Goal: Task Accomplishment & Management: Manage account settings

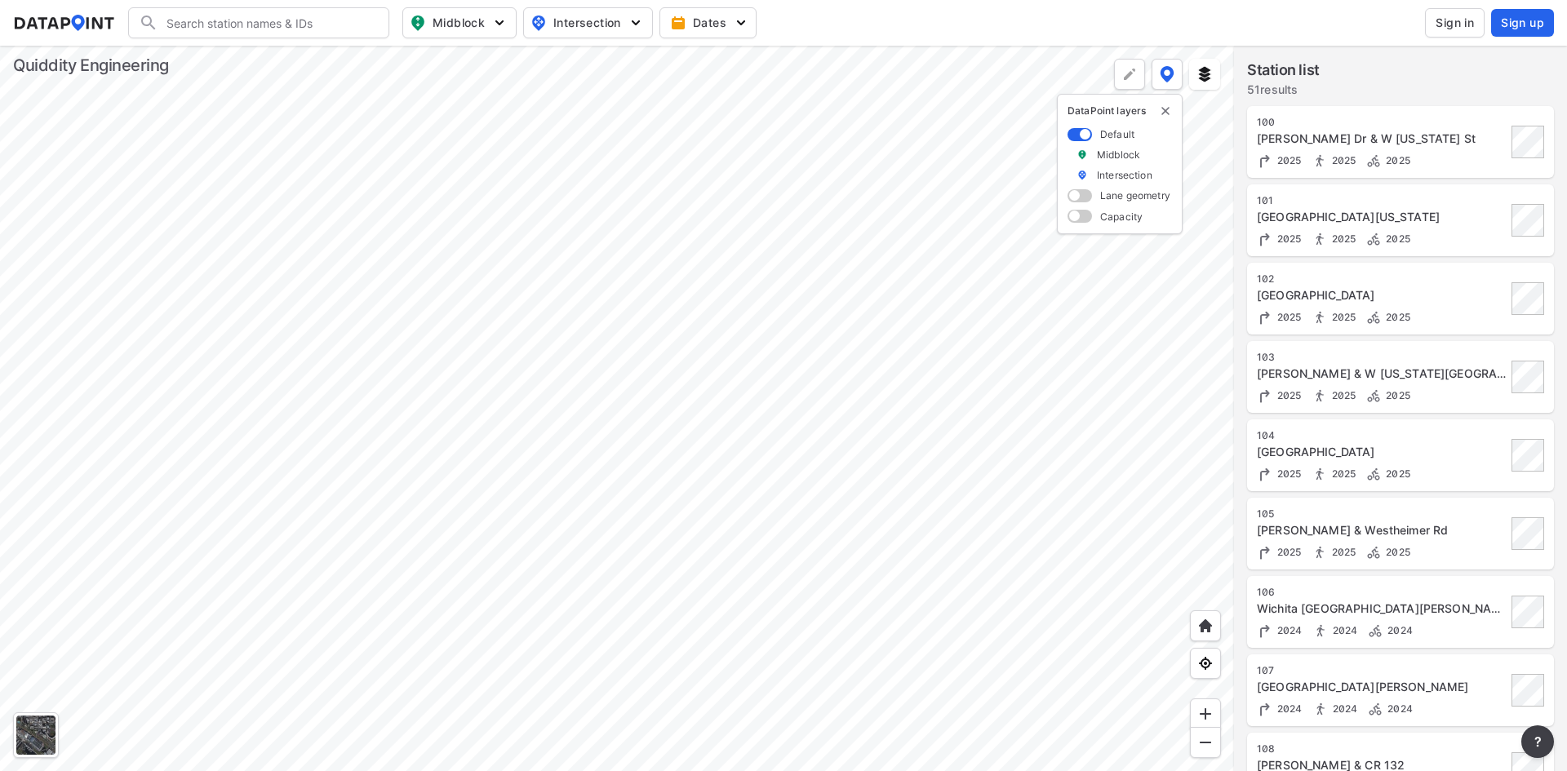
click at [240, 22] on input "Search" at bounding box center [268, 23] width 220 height 26
type input "151"
click at [502, 0] on header "151 Search No results There were no results found for "151". Midblock Intersect…" at bounding box center [783, 23] width 1567 height 46
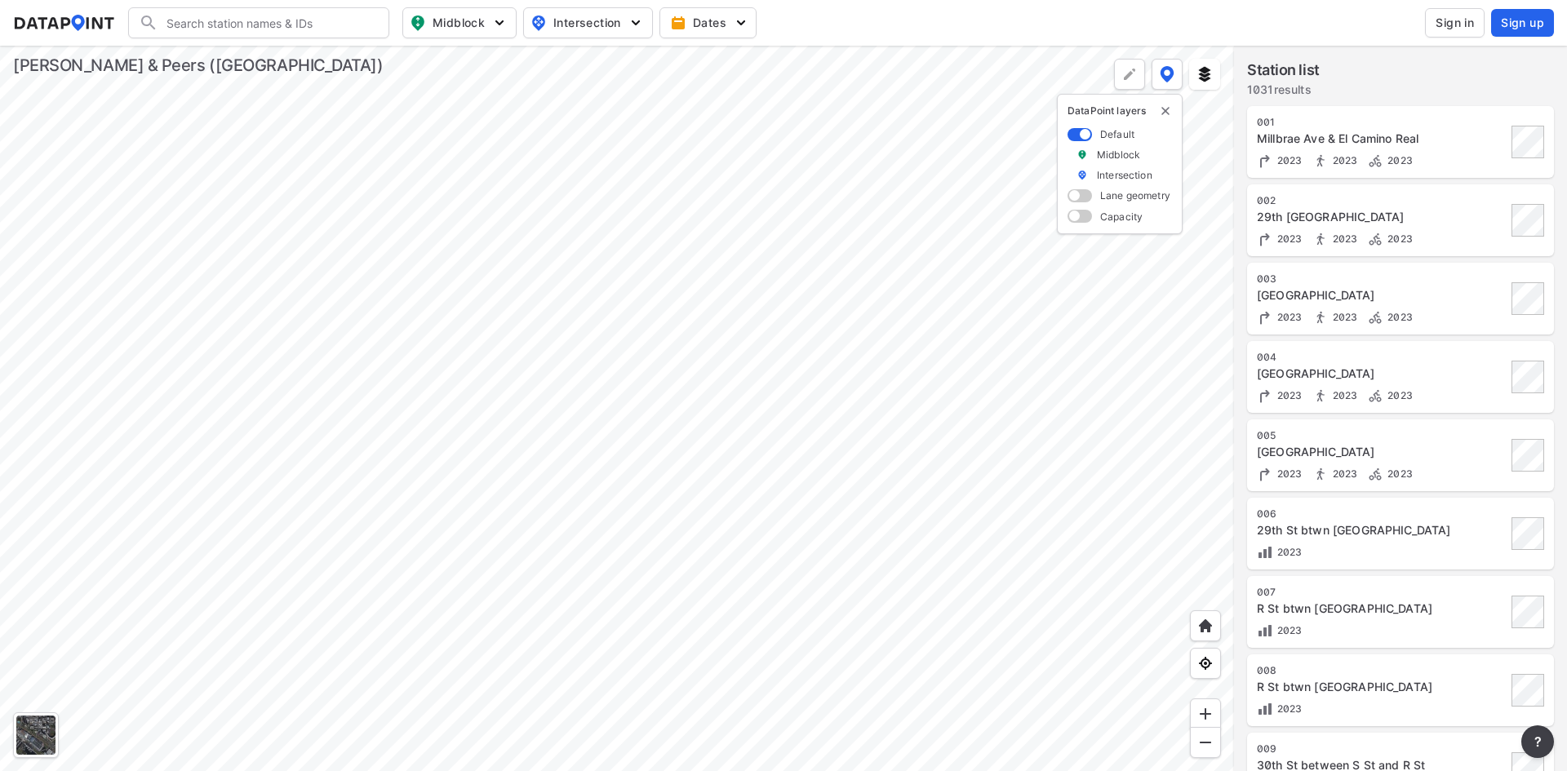
click at [1470, 23] on span "Sign in" at bounding box center [1454, 23] width 38 height 16
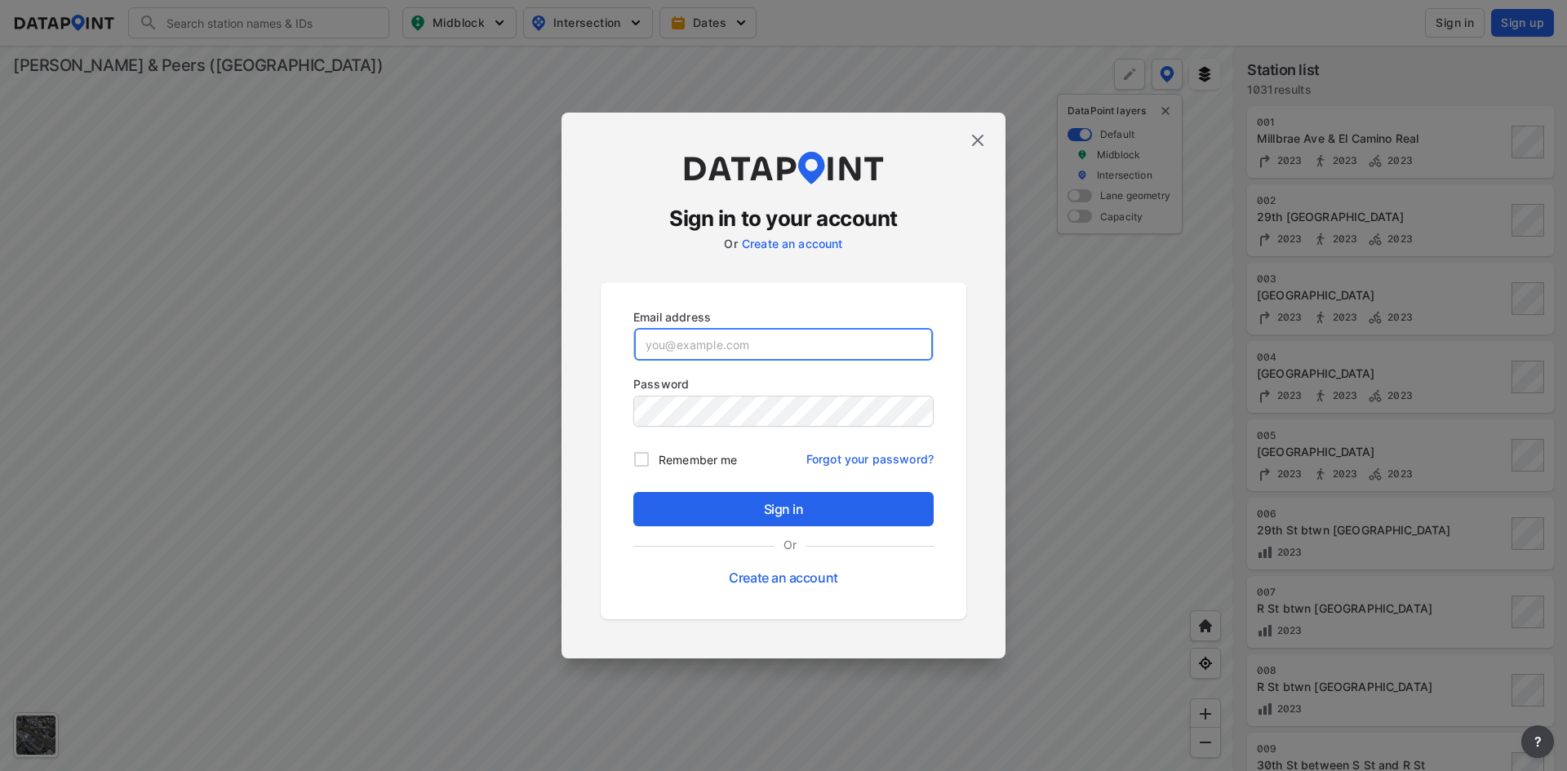
type input "[EMAIL_ADDRESS][DOMAIN_NAME]"
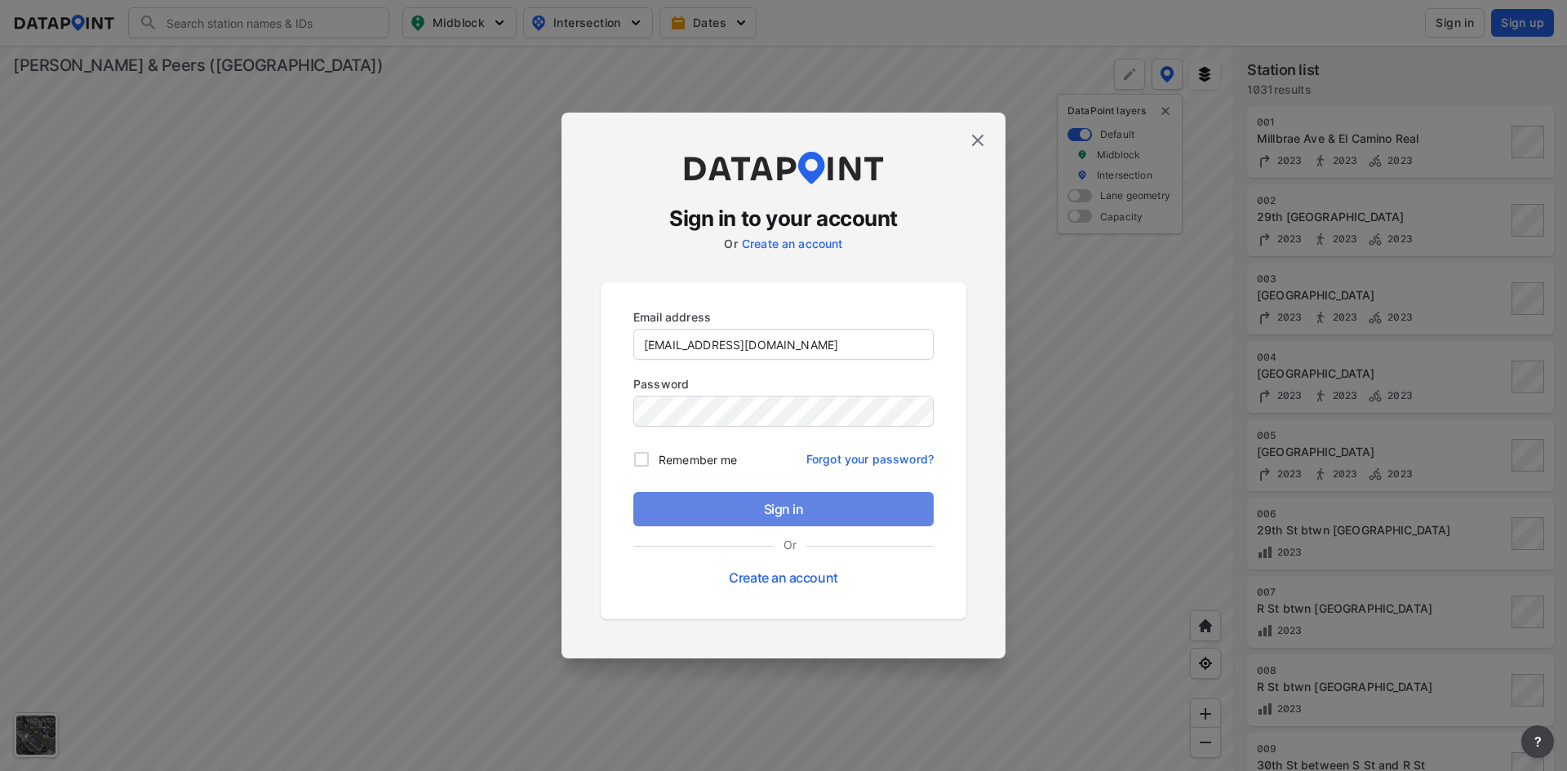
click at [694, 510] on span "Sign in" at bounding box center [783, 509] width 274 height 20
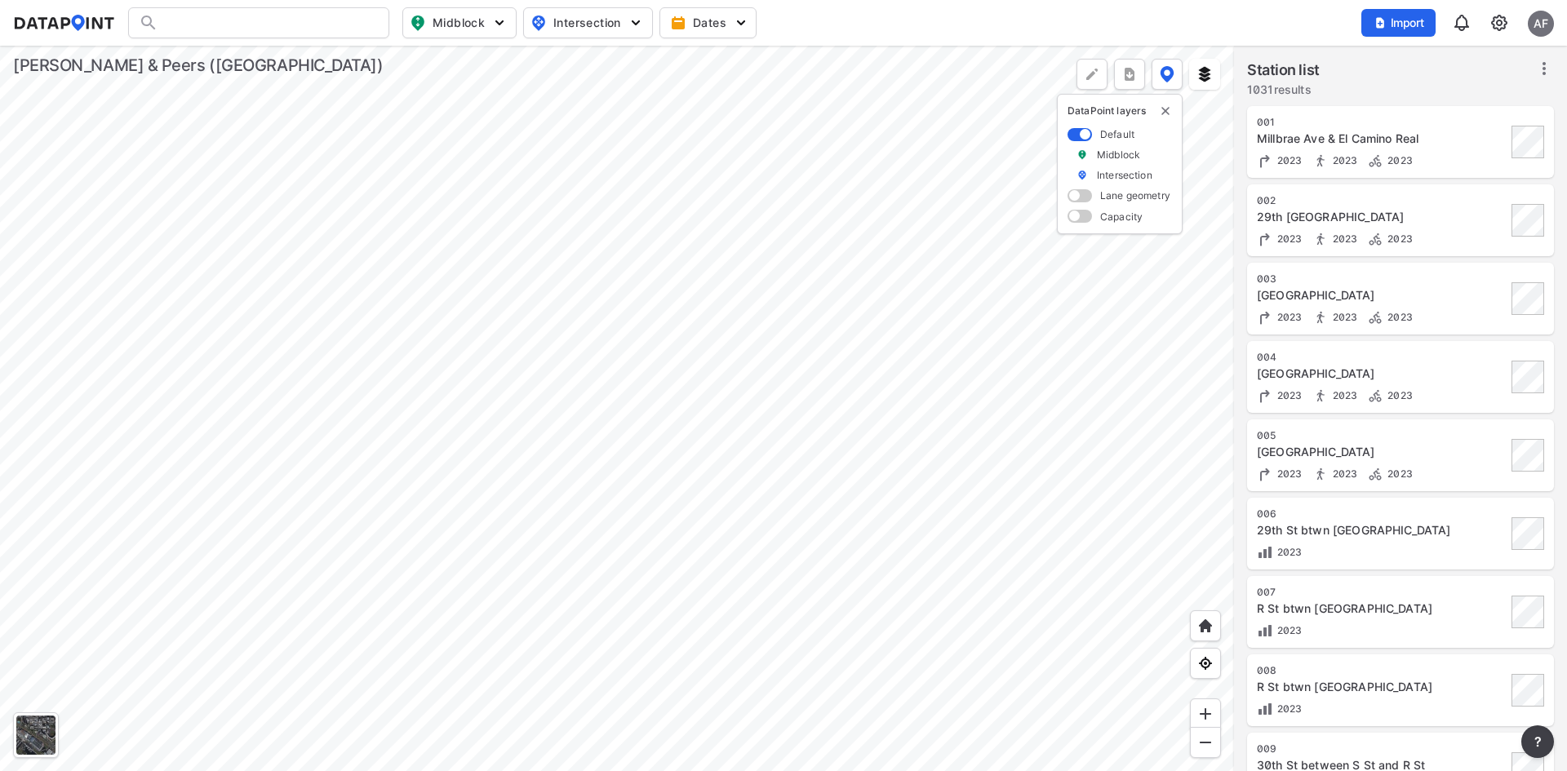
click at [255, 21] on div at bounding box center [258, 22] width 261 height 31
click at [252, 24] on div at bounding box center [258, 22] width 261 height 31
click at [252, 24] on input "Search" at bounding box center [268, 23] width 220 height 26
type input "multi"
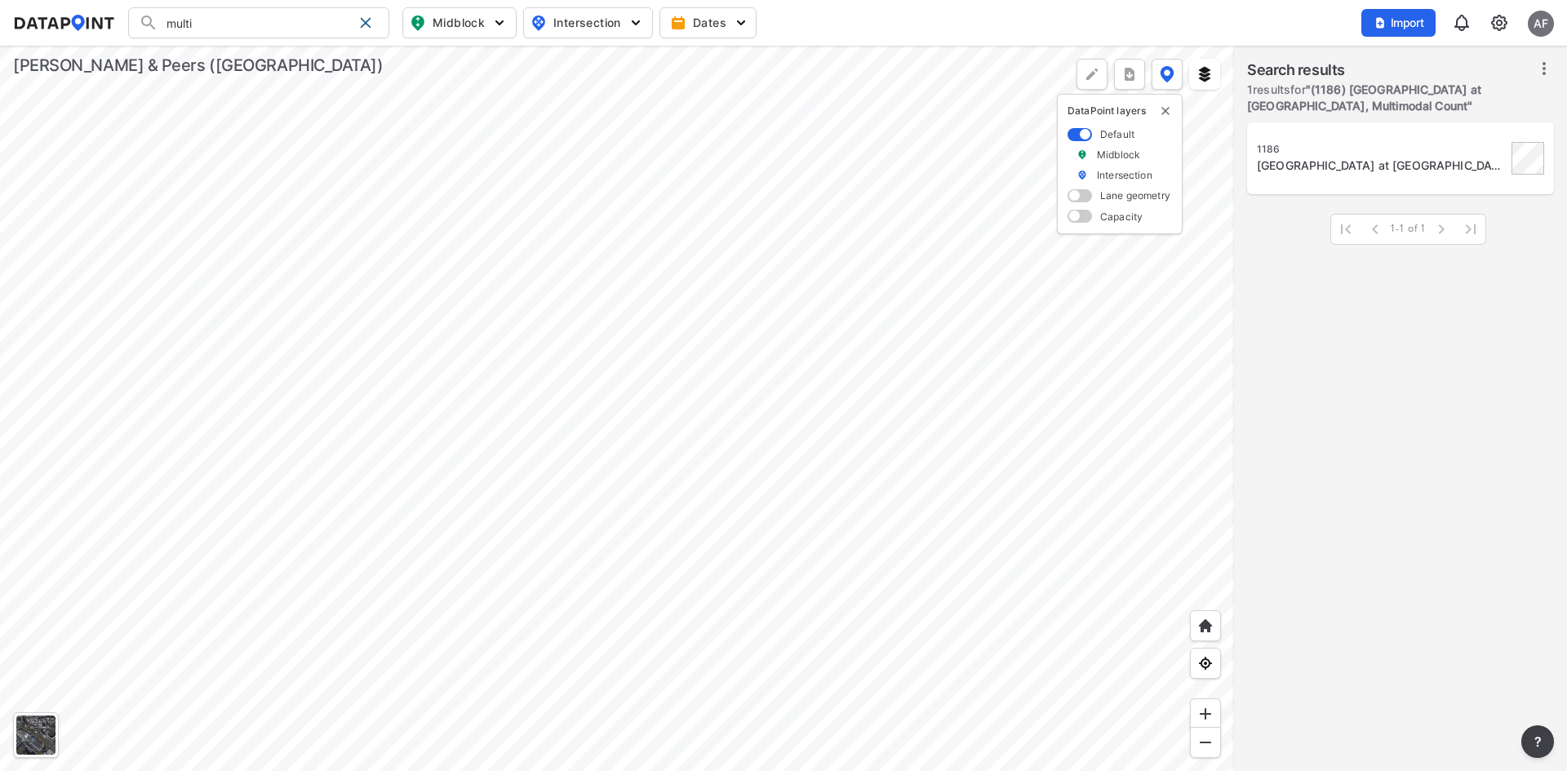
type input "(1186) [GEOGRAPHIC_DATA] at [GEOGRAPHIC_DATA], Multimodal Count"
click at [1358, 167] on div "[GEOGRAPHIC_DATA] at [GEOGRAPHIC_DATA], Multimodal Count" at bounding box center [1382, 165] width 250 height 16
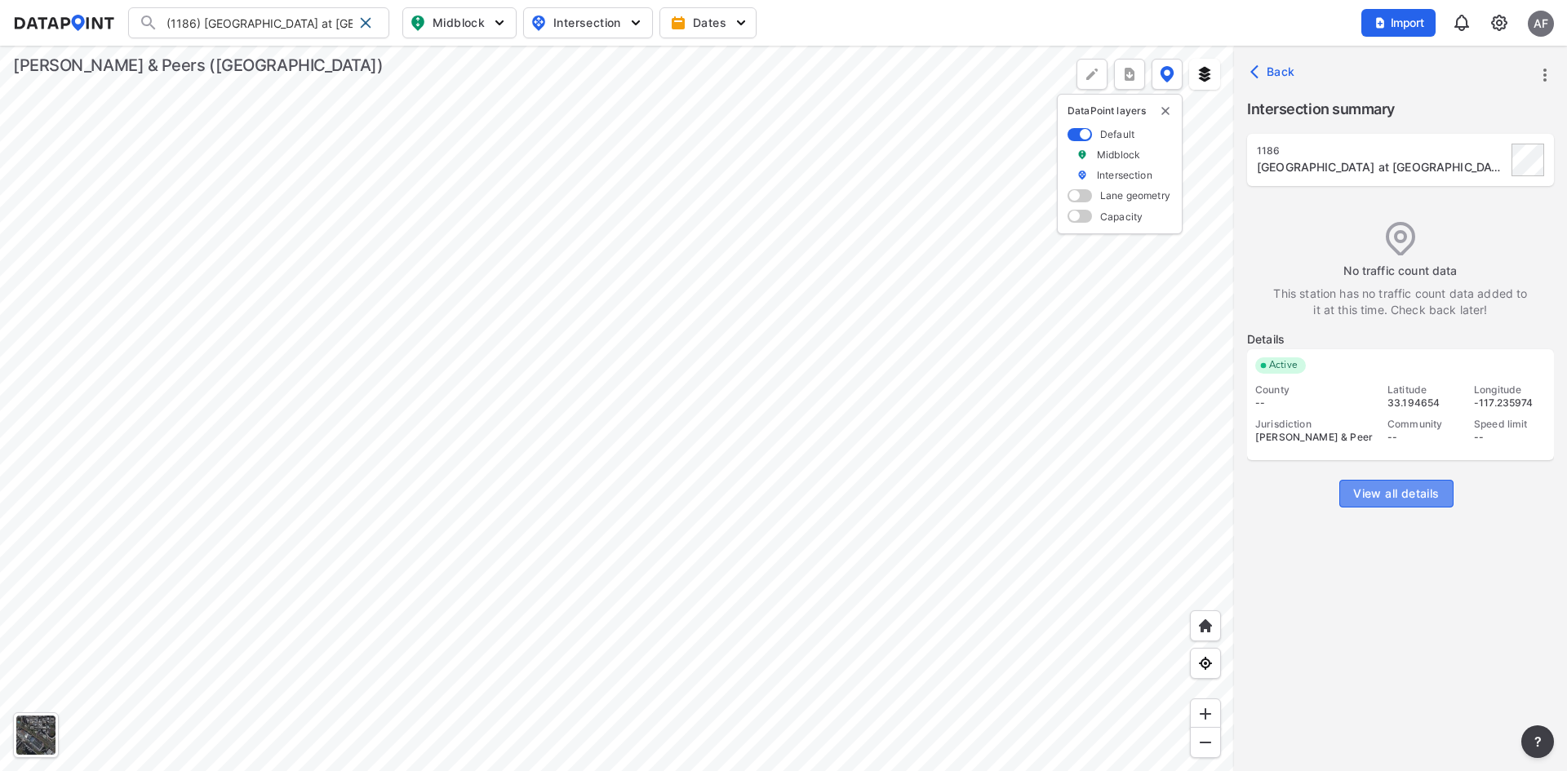
click at [1386, 490] on span "View all details" at bounding box center [1396, 493] width 86 height 16
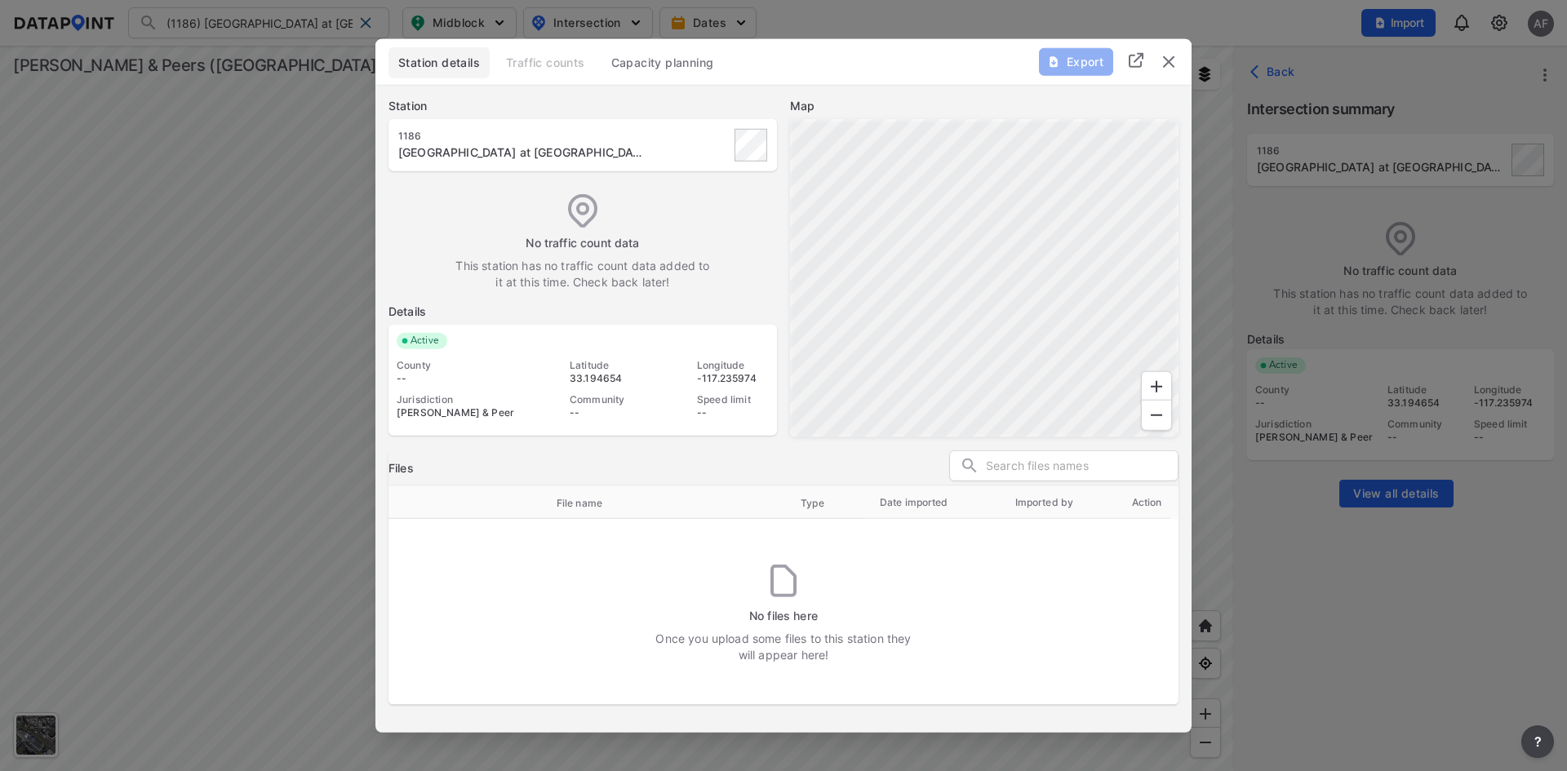
click at [1168, 63] on img "delete" at bounding box center [1169, 61] width 20 height 20
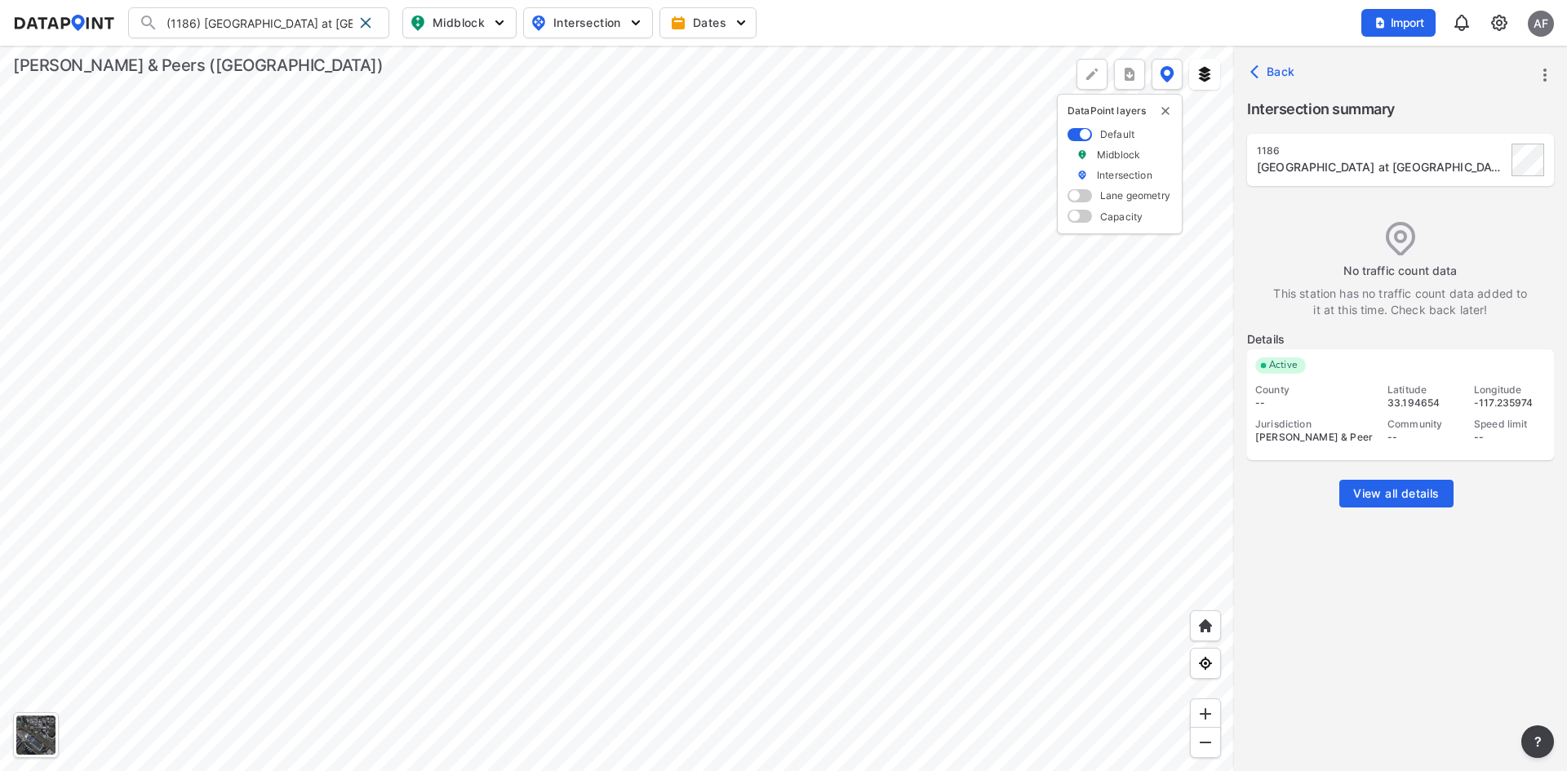
click at [1536, 75] on icon "more" at bounding box center [1545, 75] width 20 height 20
click at [1453, 109] on link "Import" at bounding box center [1441, 112] width 62 height 16
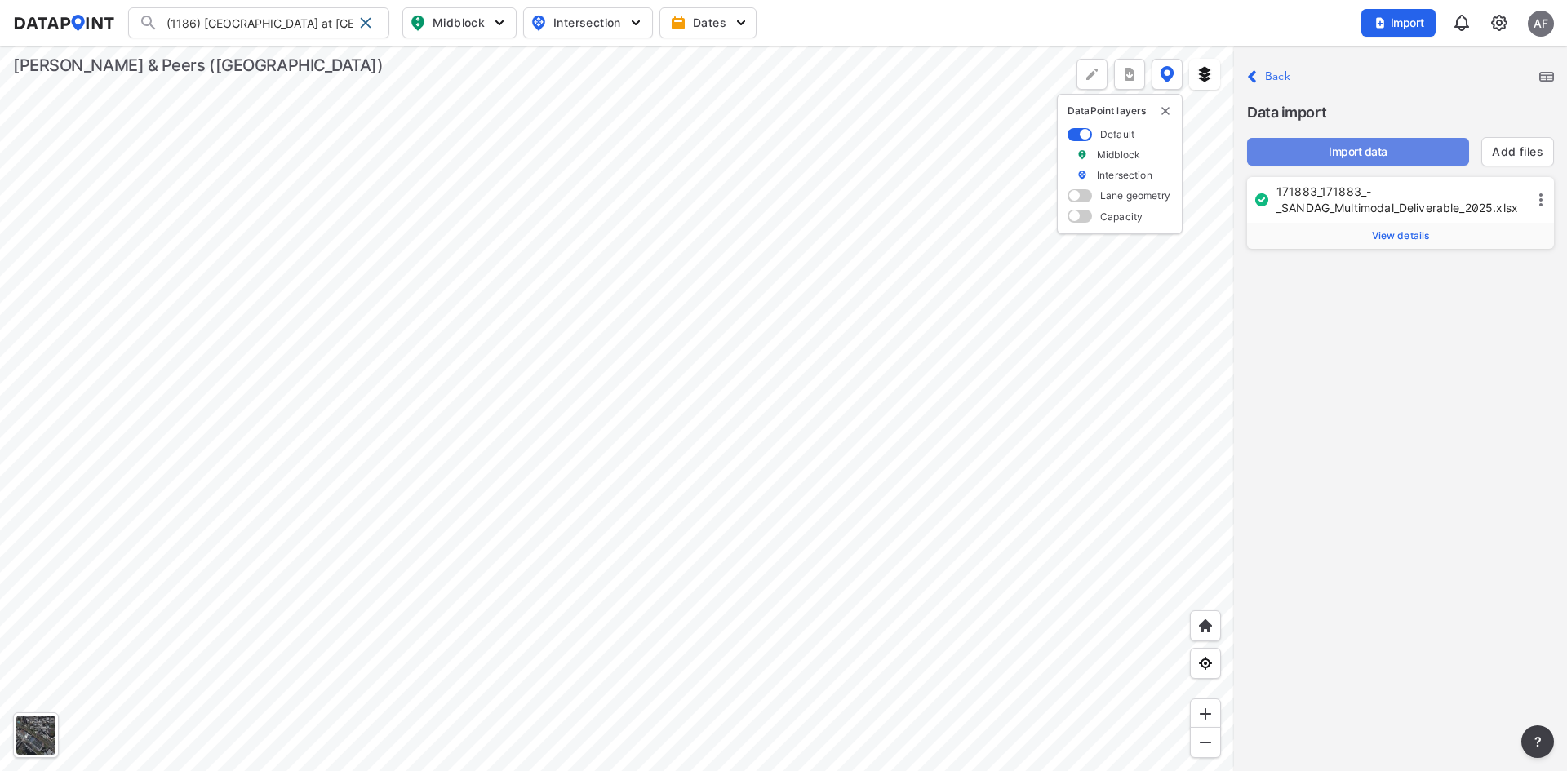
click at [1367, 149] on span "Import data" at bounding box center [1358, 152] width 196 height 16
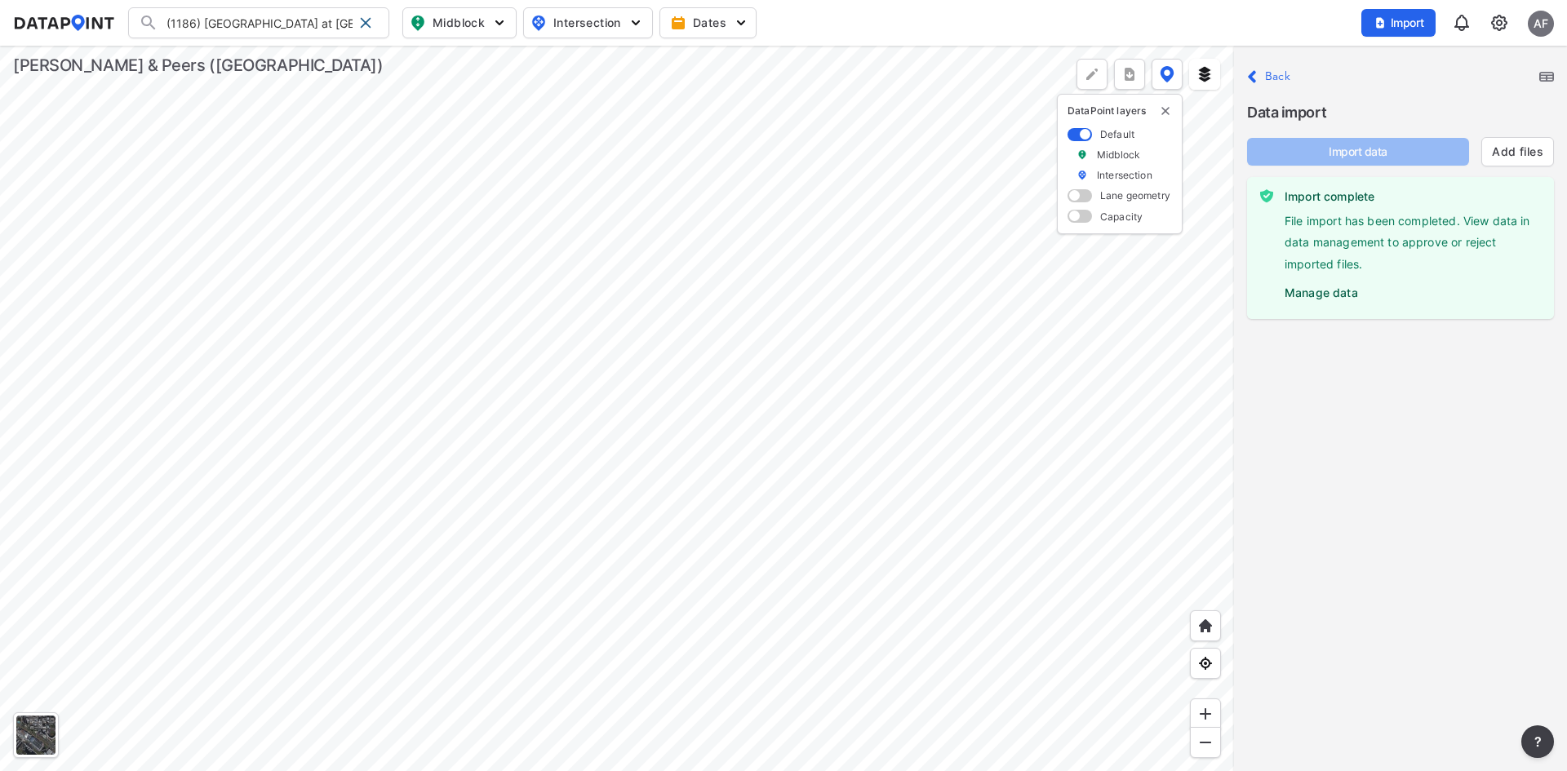
click at [1316, 292] on label "Manage data" at bounding box center [1412, 289] width 256 height 24
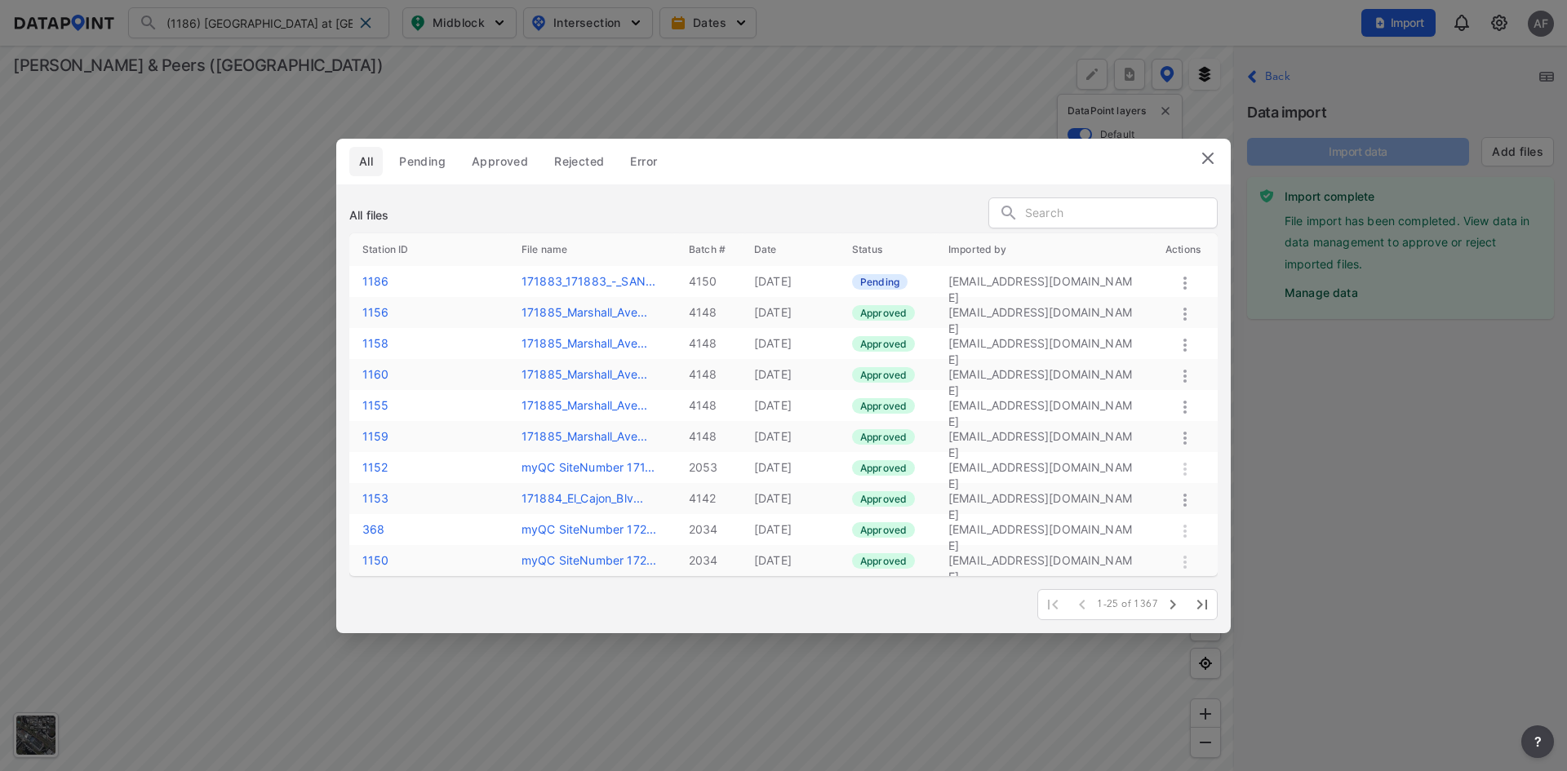
click at [413, 163] on span "Pending" at bounding box center [422, 161] width 47 height 16
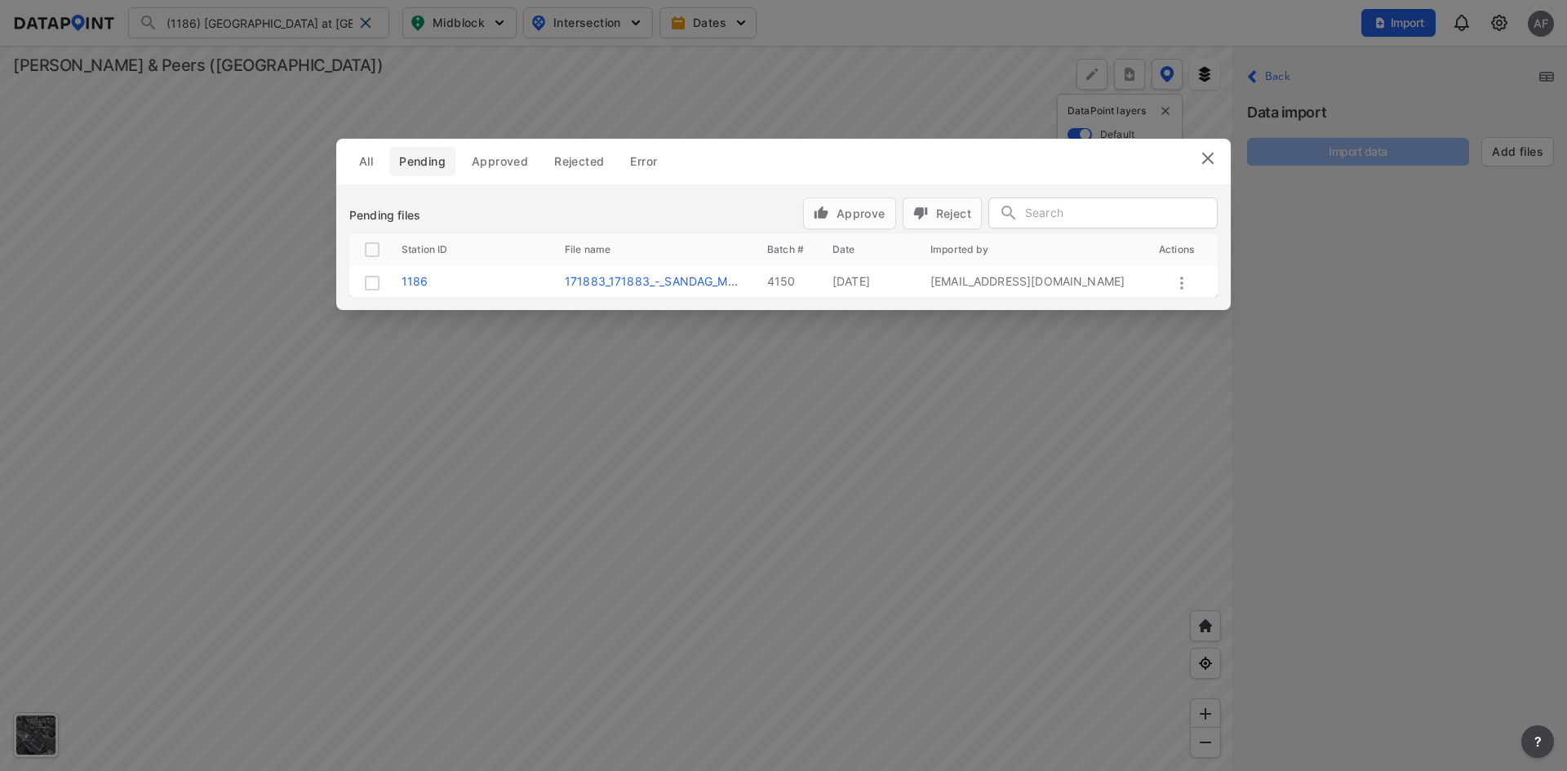
click at [373, 248] on input "checkbox" at bounding box center [372, 250] width 20 height 20
checkbox input "true"
click at [853, 210] on span "Approve" at bounding box center [849, 213] width 72 height 17
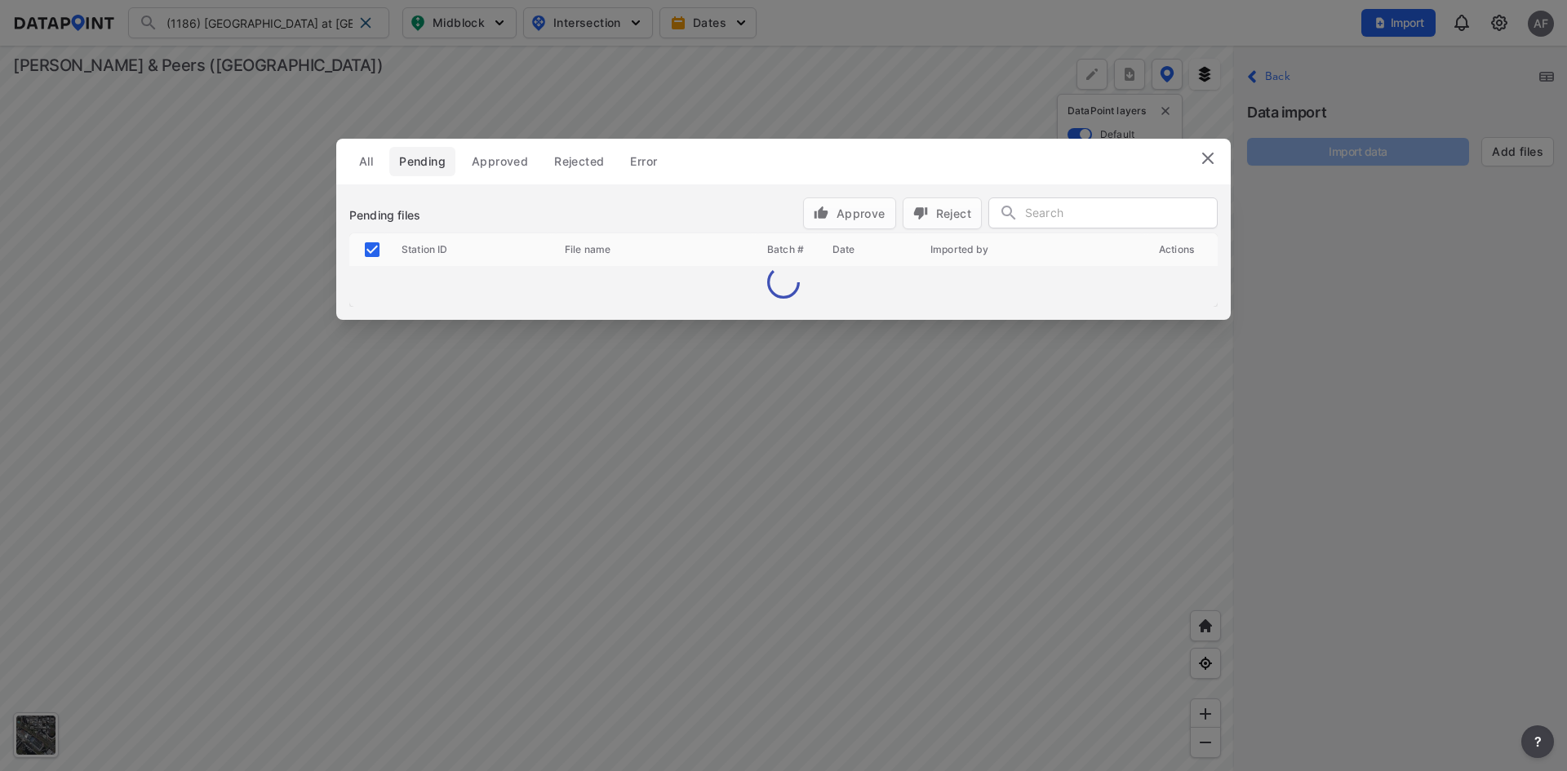
checkbox input "false"
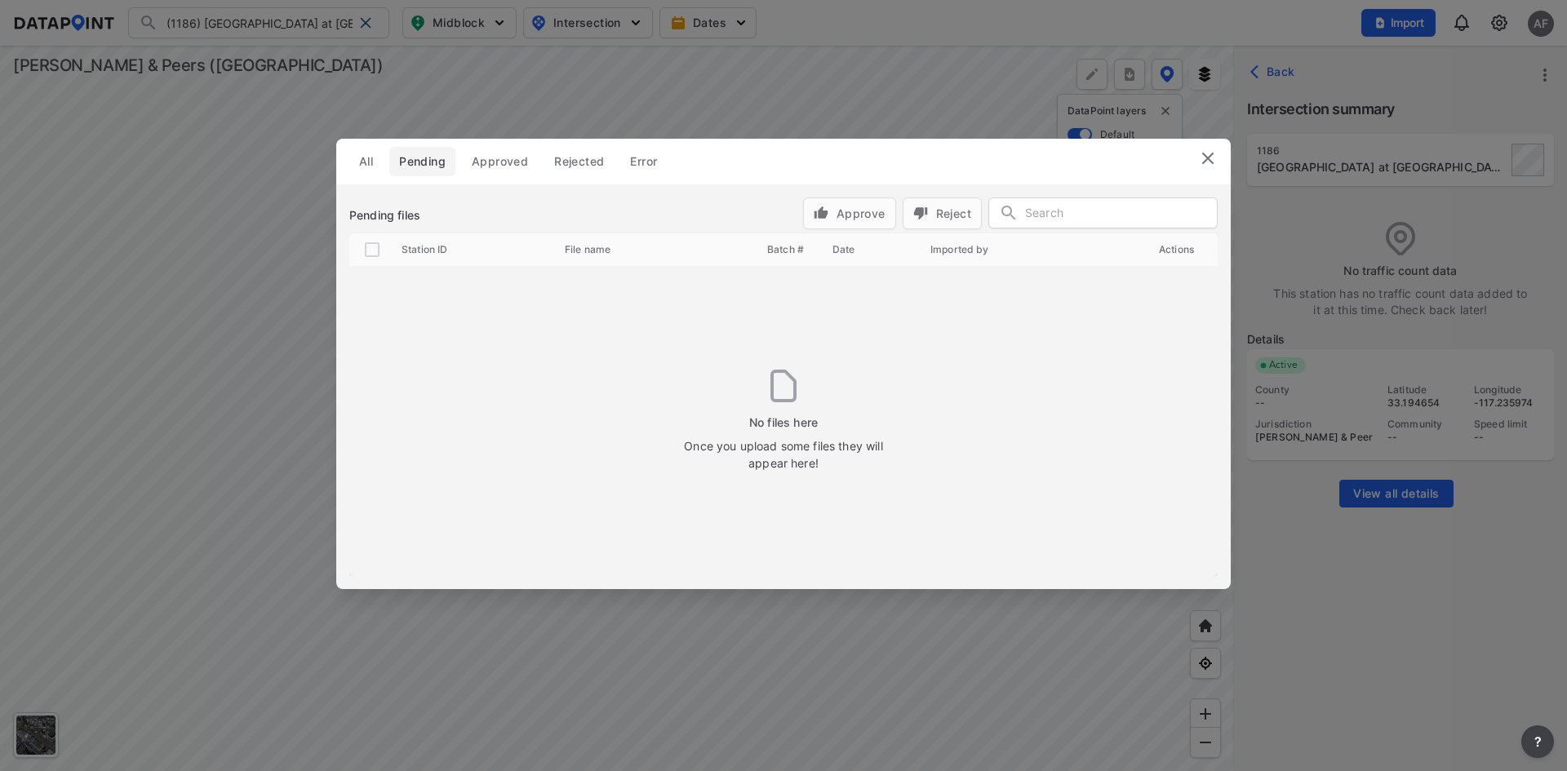
click at [1207, 158] on img at bounding box center [1208, 158] width 20 height 20
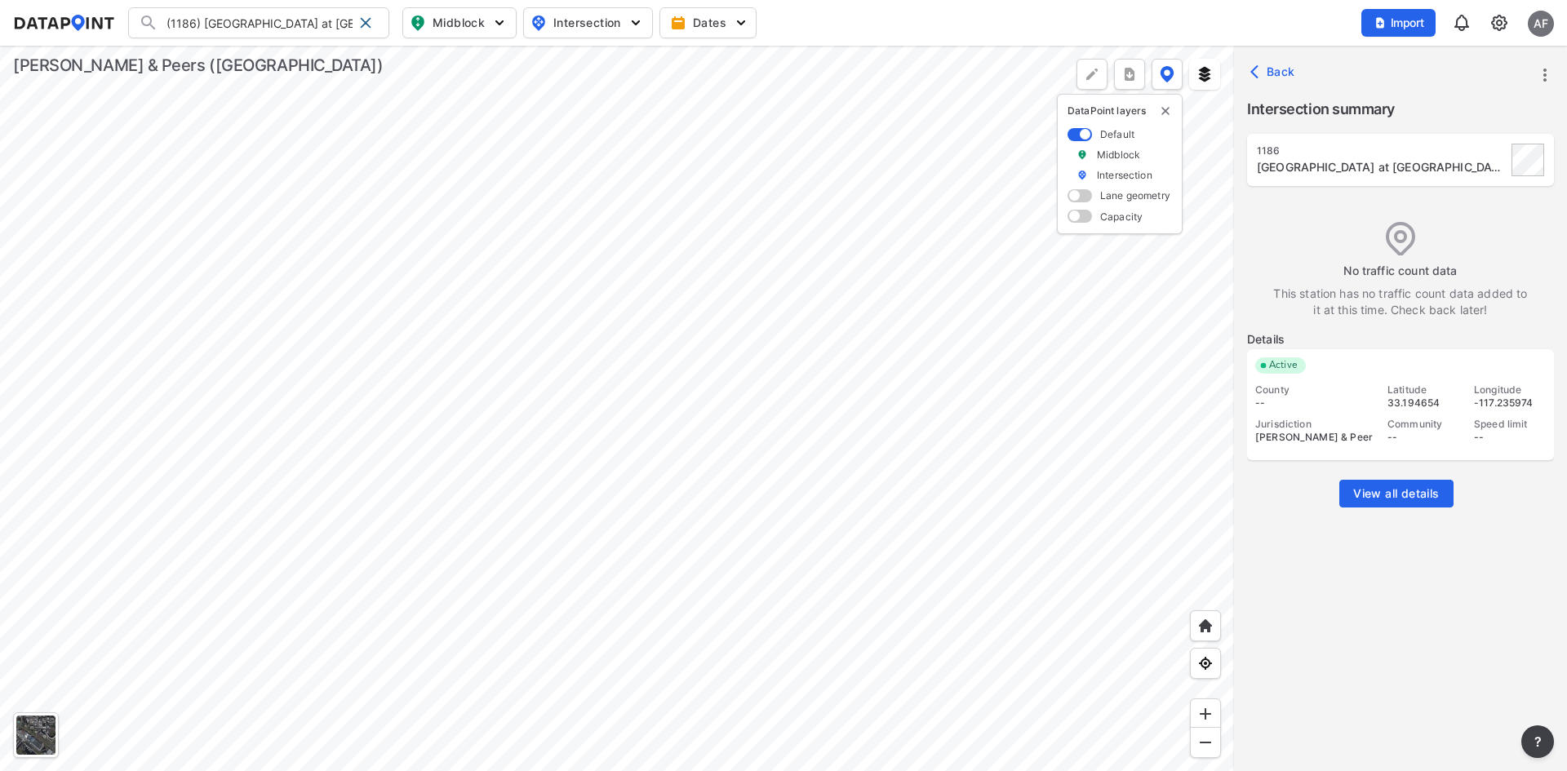
click at [1544, 24] on div "AF" at bounding box center [1540, 24] width 26 height 26
click at [1470, 101] on p "Log out" at bounding box center [1484, 93] width 137 height 29
